Goal: Use online tool/utility: Utilize a website feature to perform a specific function

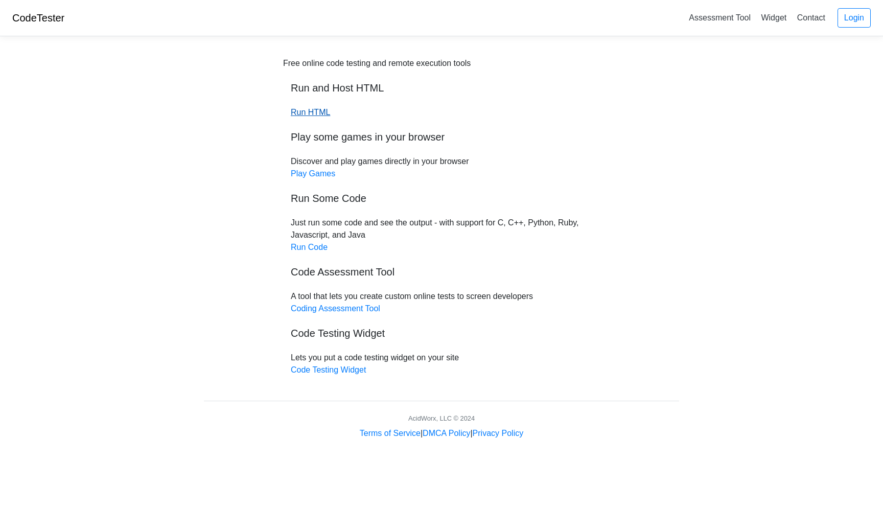
click at [321, 111] on link "Run HTML" at bounding box center [310, 112] width 39 height 9
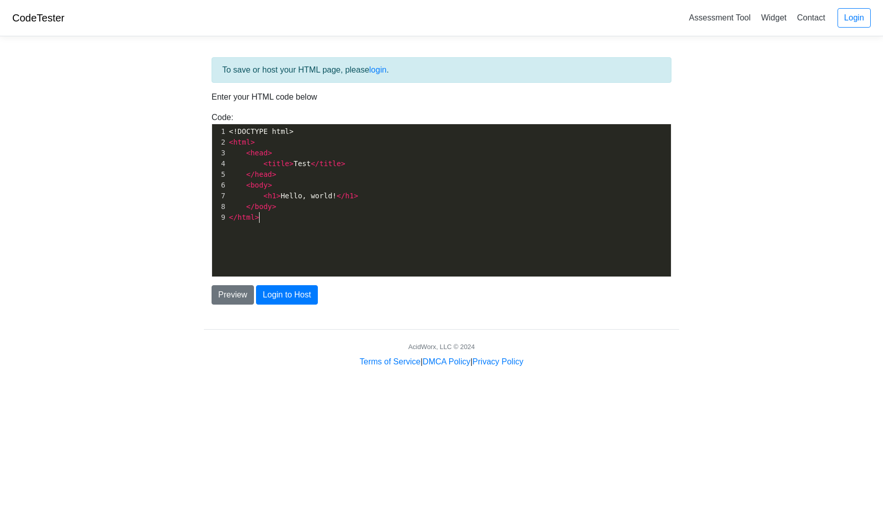
scroll to position [4, 0]
click at [245, 238] on div "xxxxxxxxxx 1 <!DOCTYPE html> 2 < html > 3 < head > 4 < title > Test </ title > …" at bounding box center [449, 208] width 474 height 168
type textarea "<!DOCTYPE html> <html> <head> <title>Test</title> </head> <body> <h1>Hello, wor…"
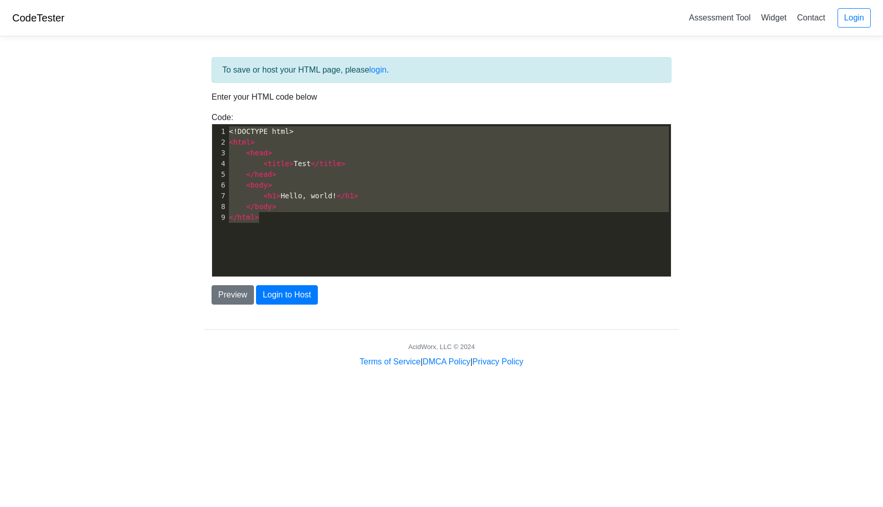
drag, startPoint x: 277, startPoint y: 213, endPoint x: 235, endPoint y: 114, distance: 108.0
click at [235, 114] on div "Code: <!DOCTYPE html> <html> <head> <title>Test</title> </head> <body> <h1>Hell…" at bounding box center [441, 194] width 475 height 166
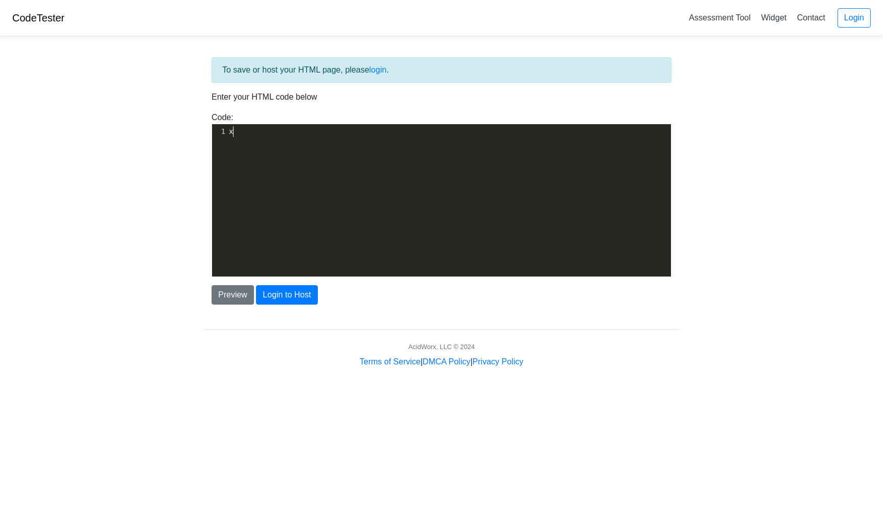
type textarea "x"
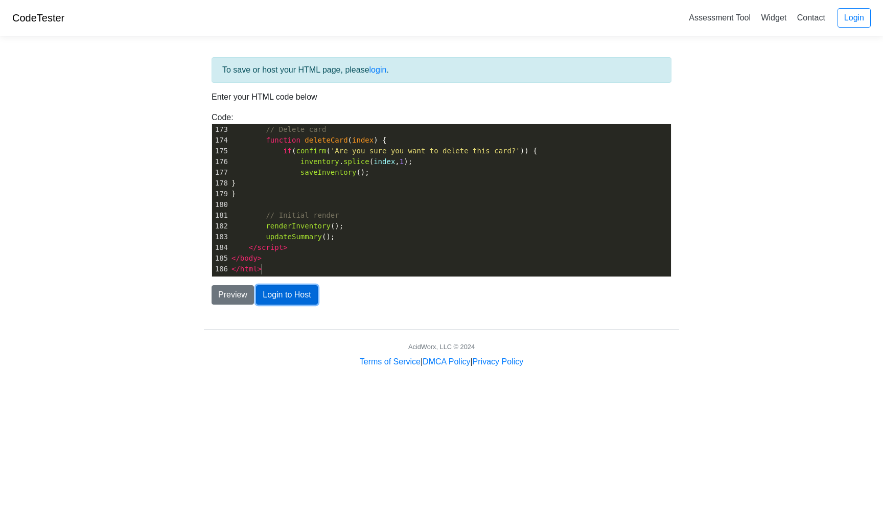
click at [273, 294] on button "Login to Host" at bounding box center [286, 294] width 61 height 19
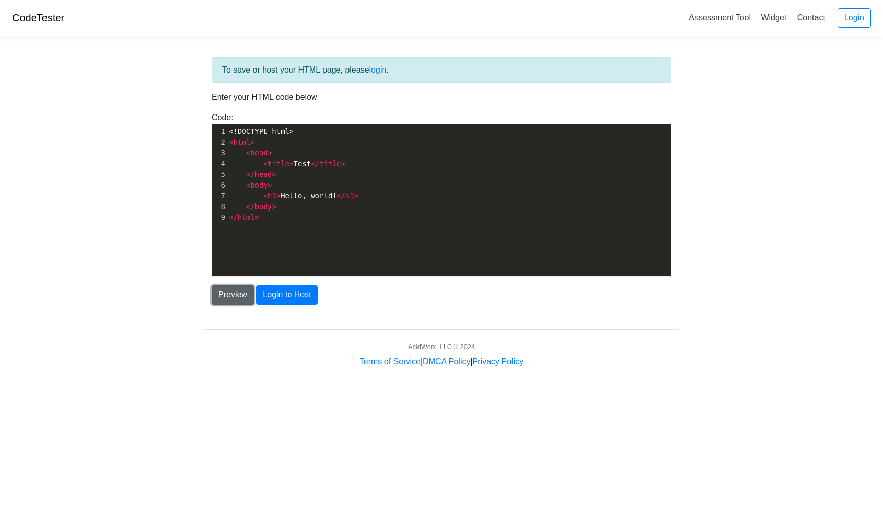
click at [234, 295] on button "Preview" at bounding box center [233, 294] width 42 height 19
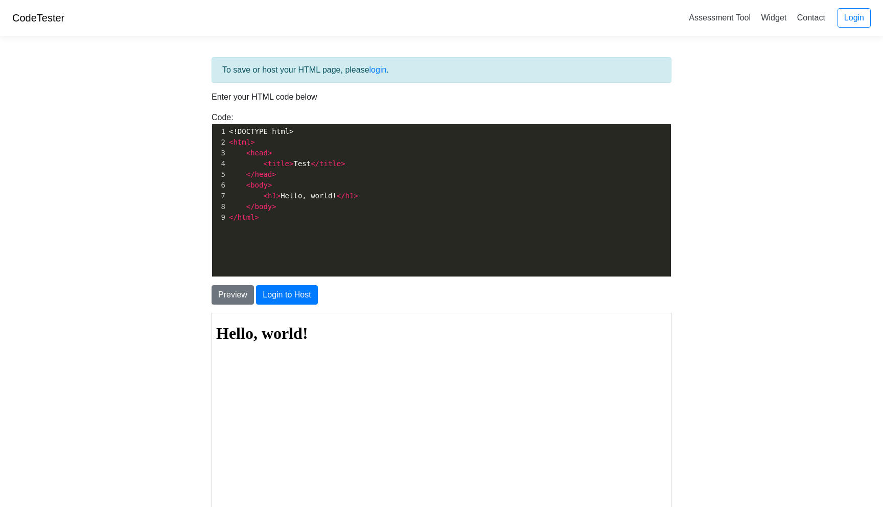
scroll to position [4, 0]
click at [278, 256] on div "xxxxxxxxxx 1 <!DOCTYPE html> 2 < html > 3 < head > 4 < title > Test </ title > …" at bounding box center [449, 208] width 474 height 168
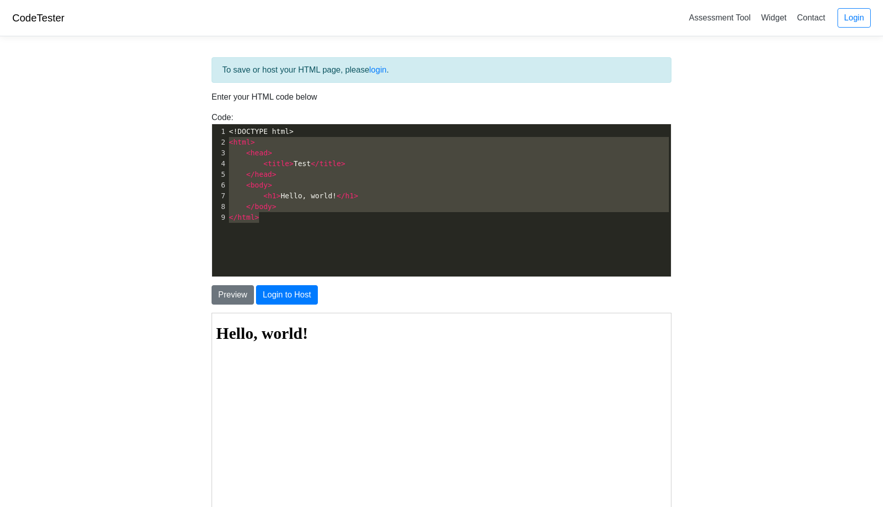
type textarea "<!DOCTYPE html> <html> <head> <title>Test</title> </head> <body> <h1>Hello, wor…"
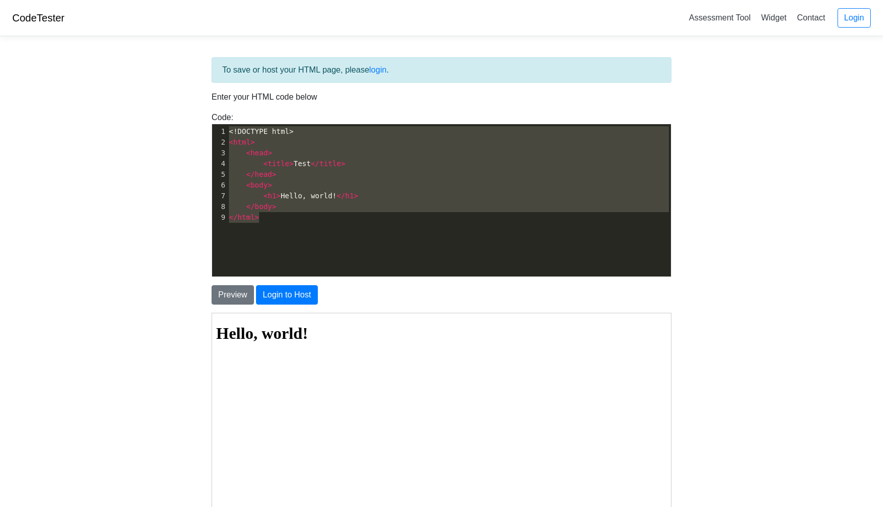
drag, startPoint x: 274, startPoint y: 238, endPoint x: 203, endPoint y: 126, distance: 132.5
click at [203, 126] on div "To save or host your HTML page, please login . Enter your HTML code below Code:…" at bounding box center [441, 314] width 490 height 540
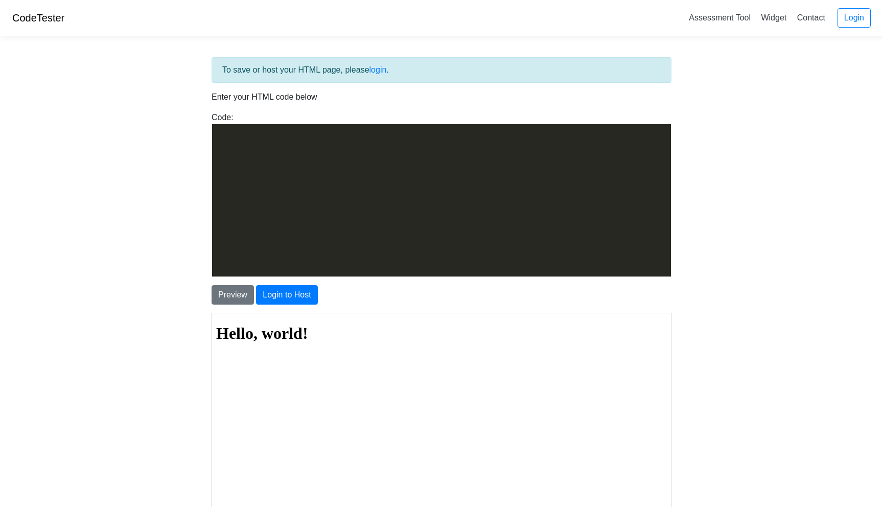
scroll to position [1847, 0]
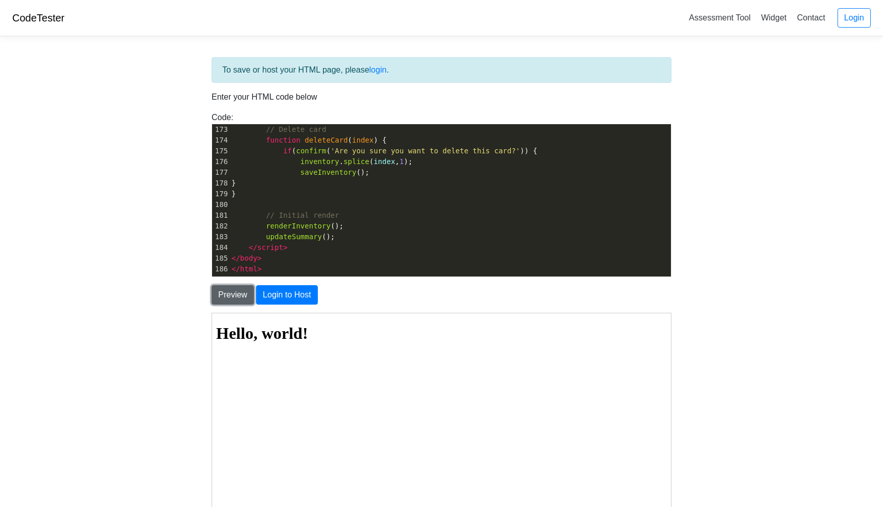
click at [240, 300] on button "Preview" at bounding box center [233, 294] width 42 height 19
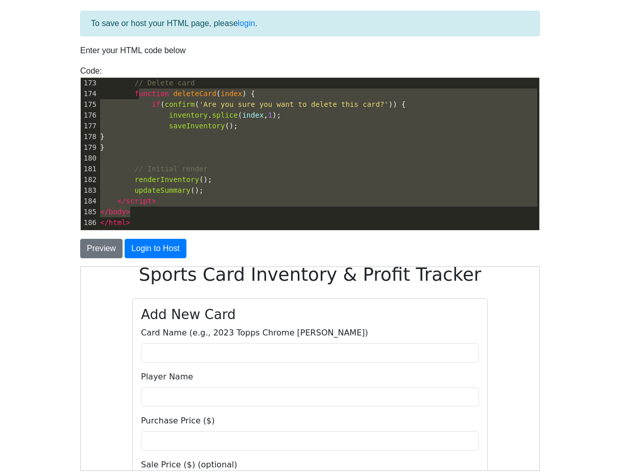
scroll to position [1740, 0]
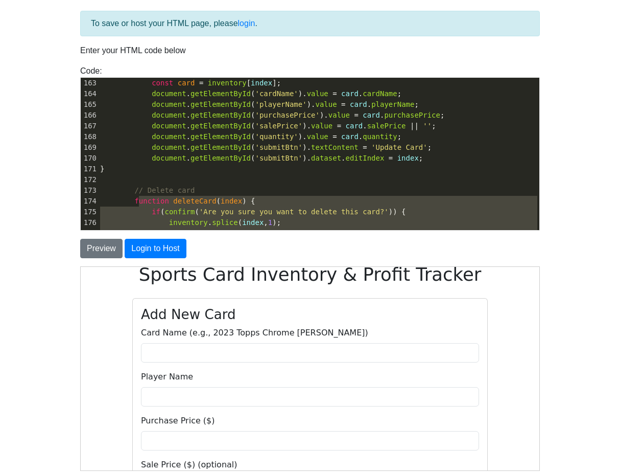
drag, startPoint x: 174, startPoint y: 212, endPoint x: 132, endPoint y: 66, distance: 152.1
click at [132, 66] on div "Code: <!DOCTYPE html> <html> <head> <title>Test</title> </head> <body> <h1>Hell…" at bounding box center [310, 148] width 475 height 166
type textarea "document.getElementById('submitBtn').textContent = 'Add Card'; delete document.…"
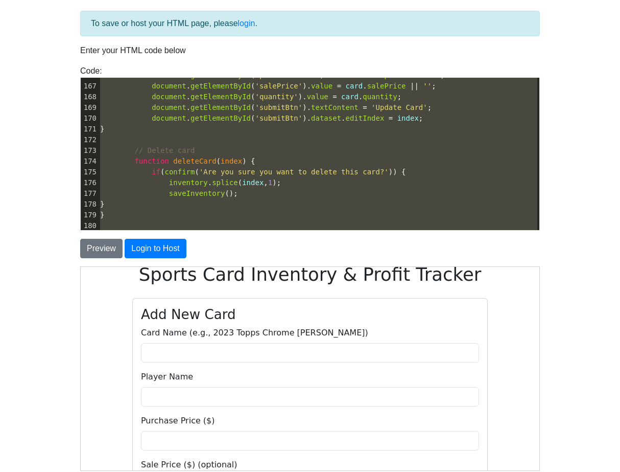
scroll to position [1847, 0]
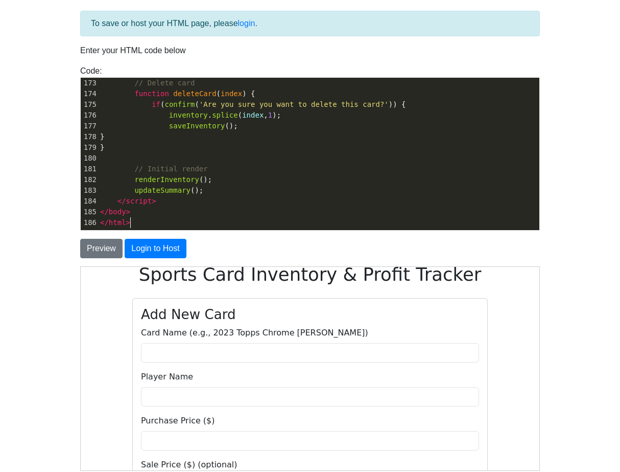
click at [133, 222] on pre "</ html >" at bounding box center [318, 222] width 441 height 11
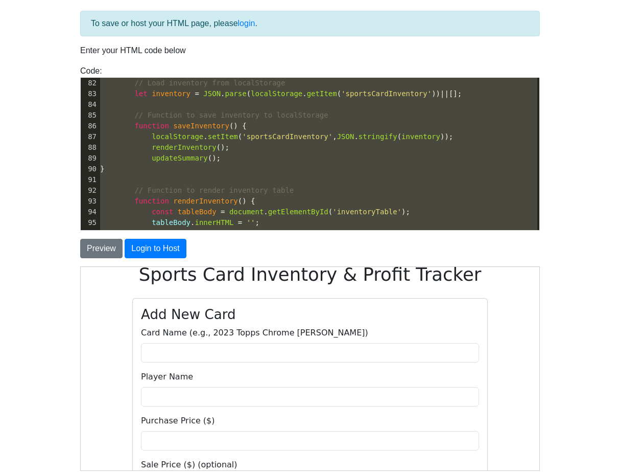
scroll to position [0, 0]
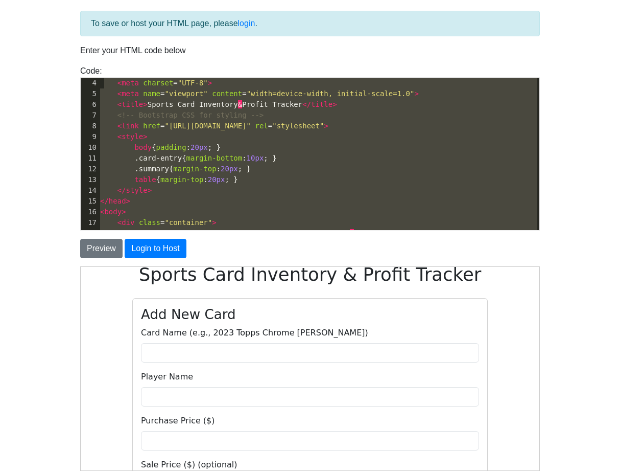
type textarea "<!DOCTYPE html> <html lang="en"> <head> <meta charset="UTF-8"> <meta name="view…"
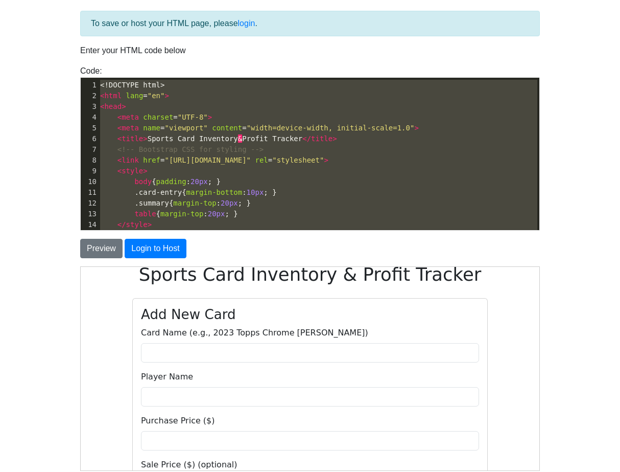
drag, startPoint x: 134, startPoint y: 222, endPoint x: 105, endPoint y: 27, distance: 196.7
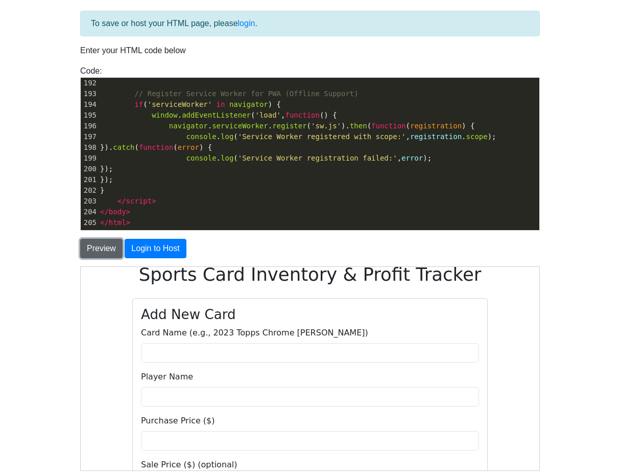
click at [105, 255] on button "Preview" at bounding box center [101, 248] width 42 height 19
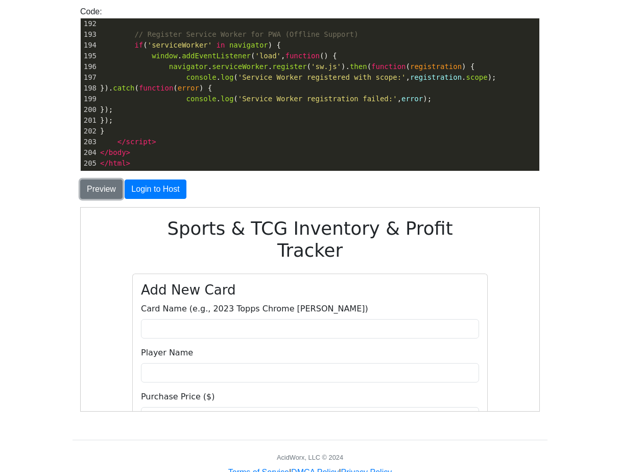
scroll to position [136, 0]
